Goal: Book appointment/travel/reservation

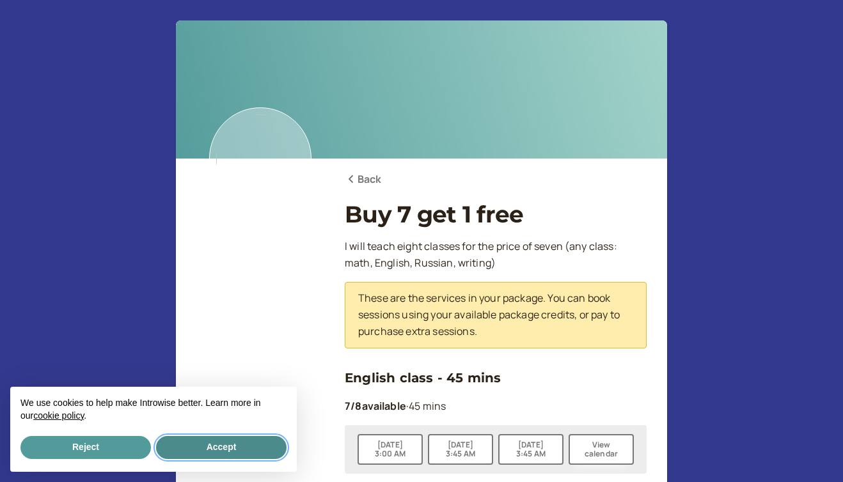
click at [239, 456] on button "Accept" at bounding box center [221, 447] width 130 height 23
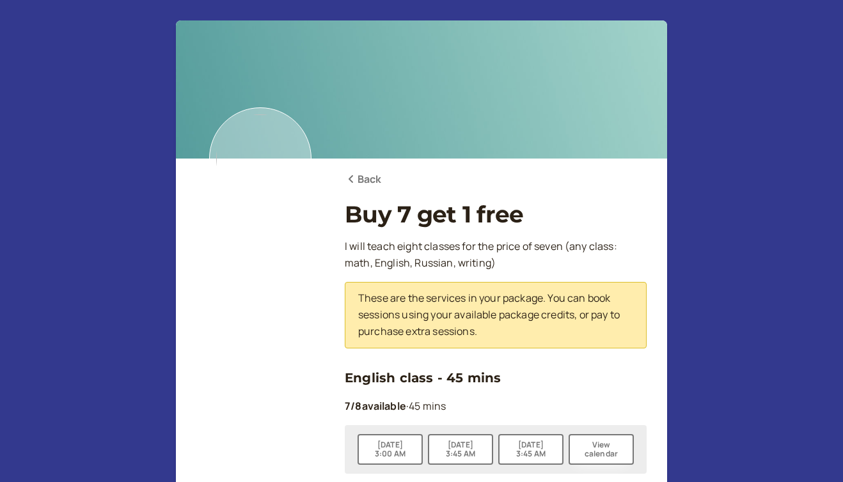
scroll to position [170, 0]
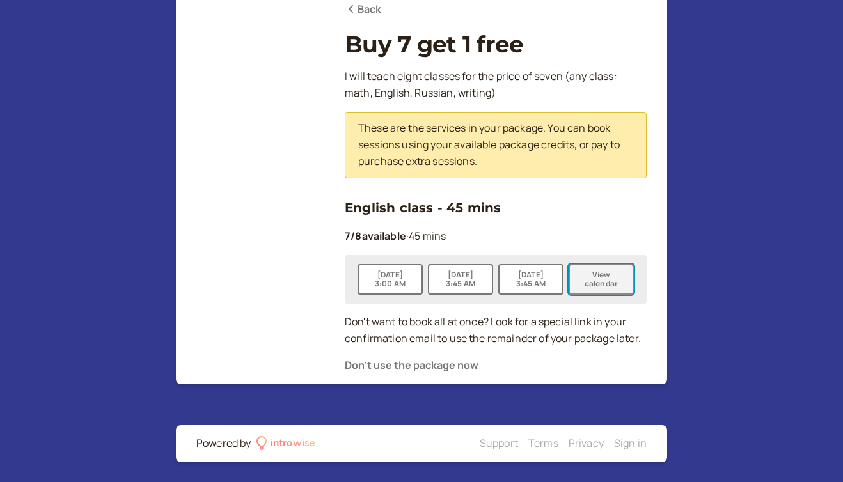
click at [603, 286] on button "View calendar" at bounding box center [600, 279] width 65 height 31
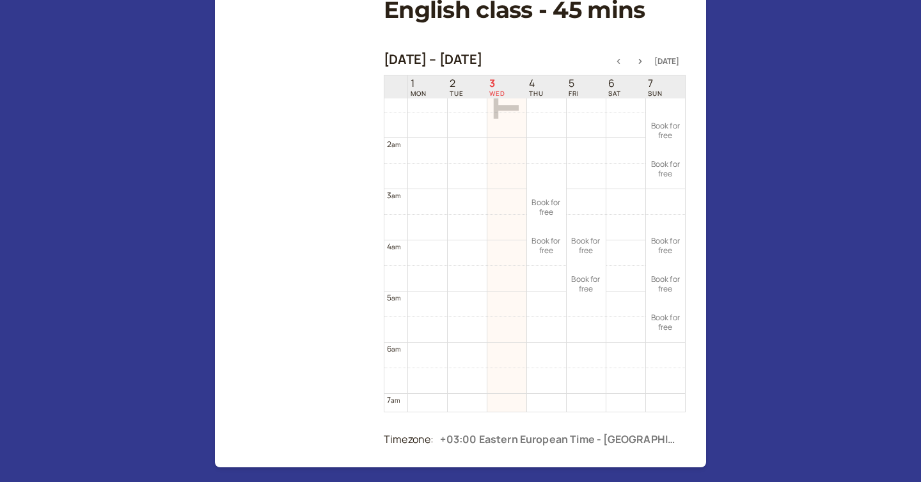
scroll to position [64, 0]
click at [645, 61] on icon "button" at bounding box center [639, 61] width 15 height 5
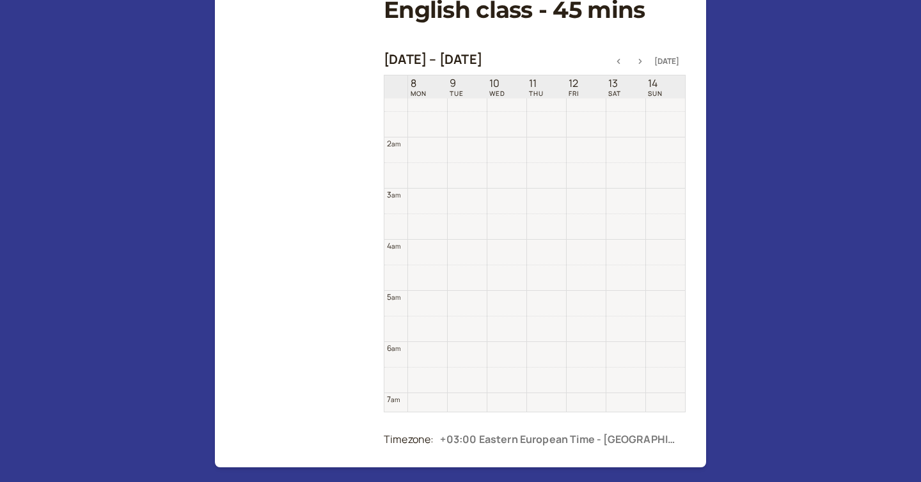
scroll to position [410, 0]
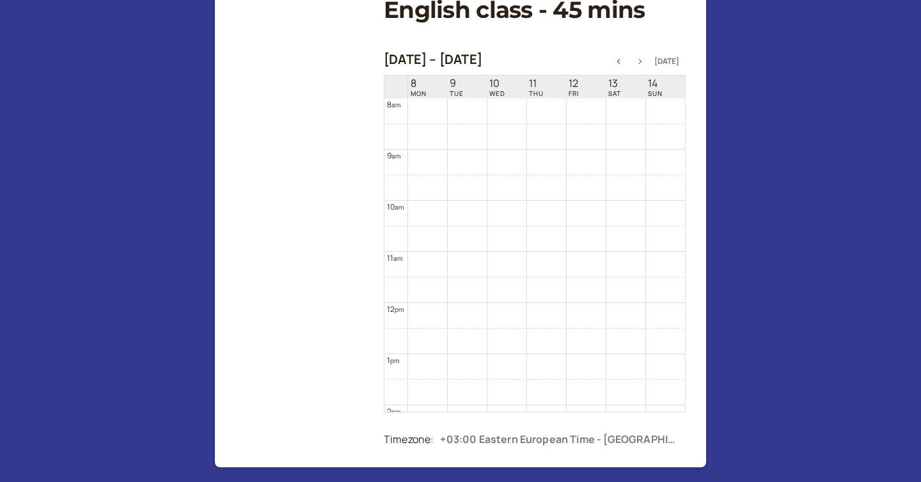
click at [642, 61] on icon "button" at bounding box center [640, 61] width 3 height 5
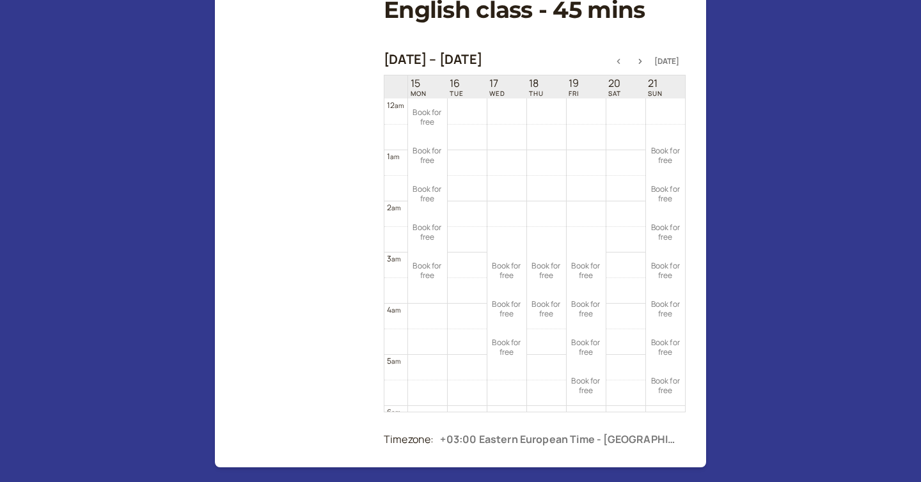
click at [623, 65] on button "button" at bounding box center [618, 61] width 15 height 9
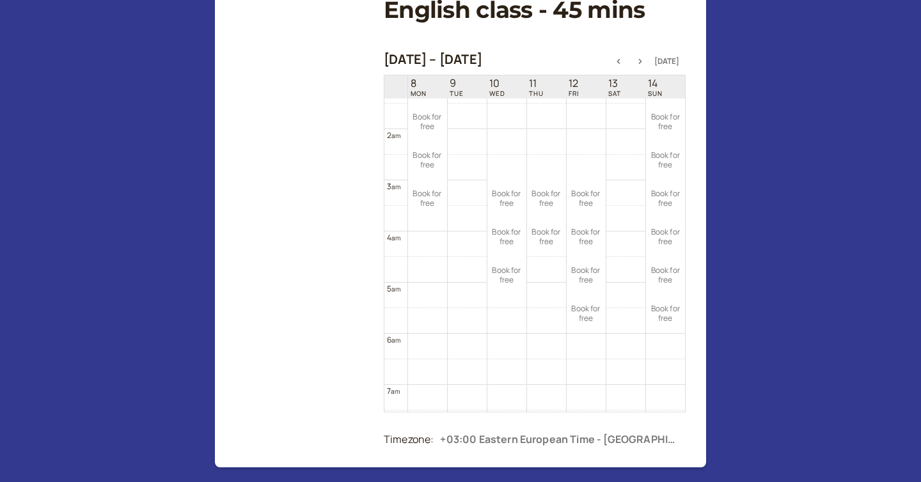
scroll to position [75, 0]
click at [641, 61] on icon "button" at bounding box center [639, 61] width 15 height 5
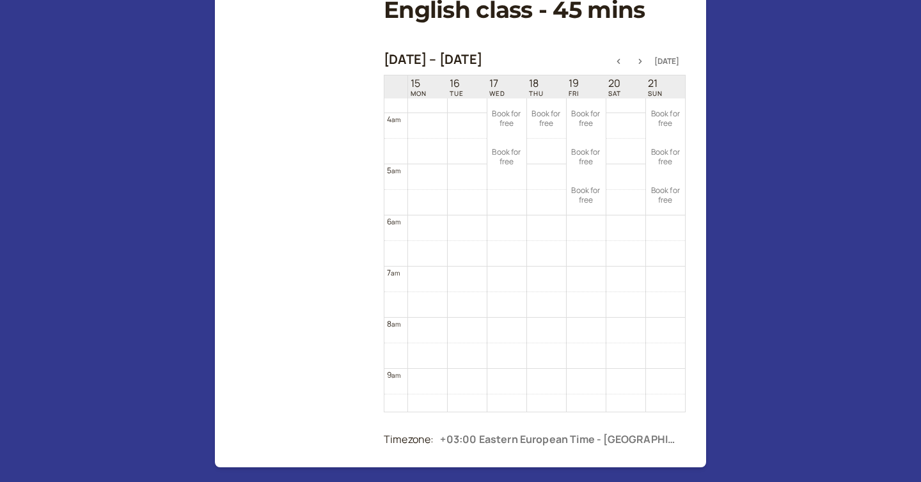
scroll to position [168, 0]
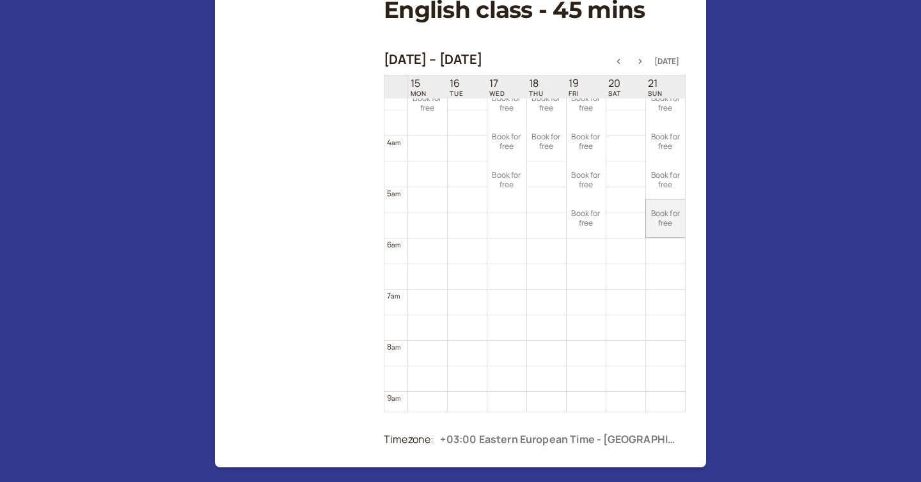
click at [657, 205] on link "Book for free free" at bounding box center [666, 218] width 40 height 38
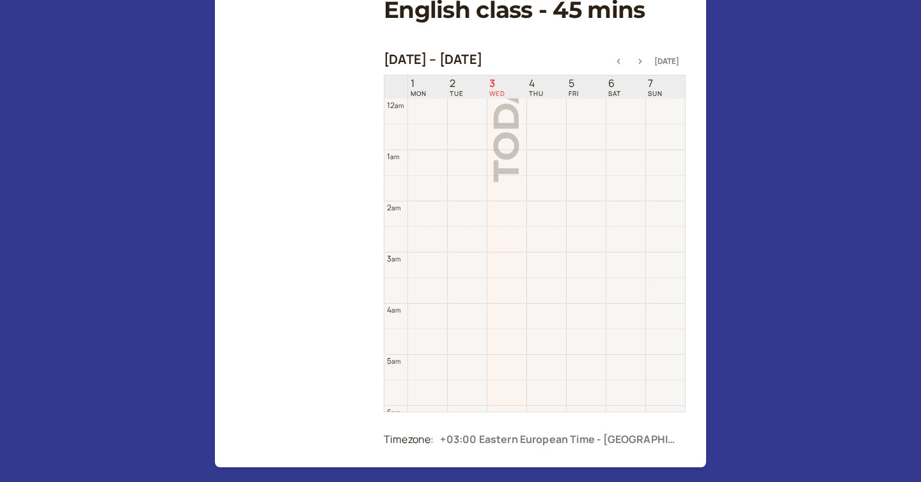
scroll to position [410, 0]
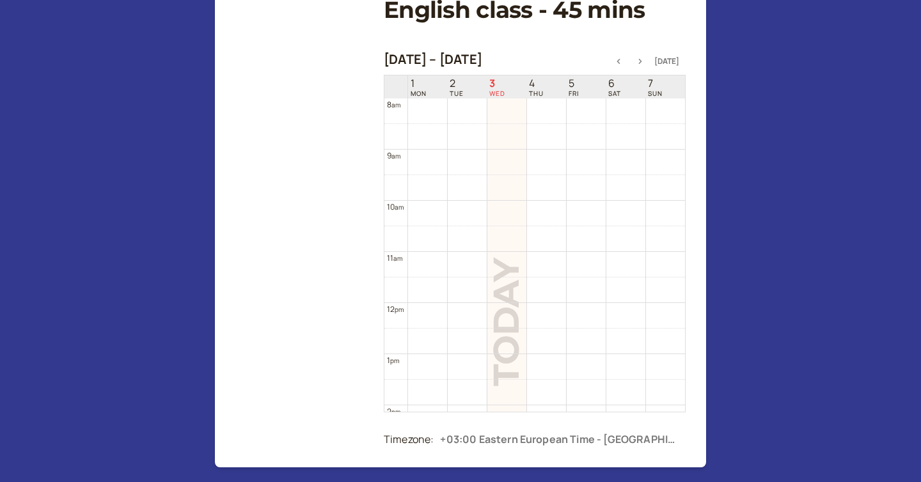
click at [646, 60] on icon "button" at bounding box center [639, 61] width 15 height 5
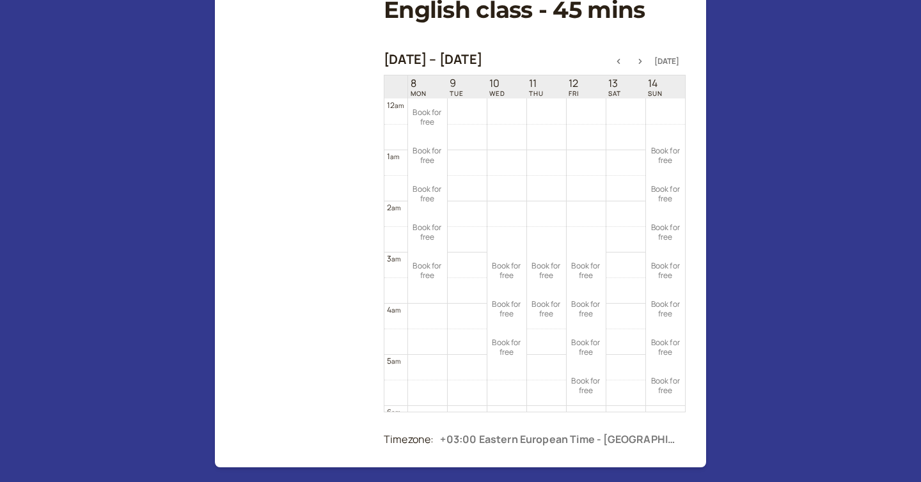
scroll to position [135, 0]
